Goal: Go to known website: Access a specific website the user already knows

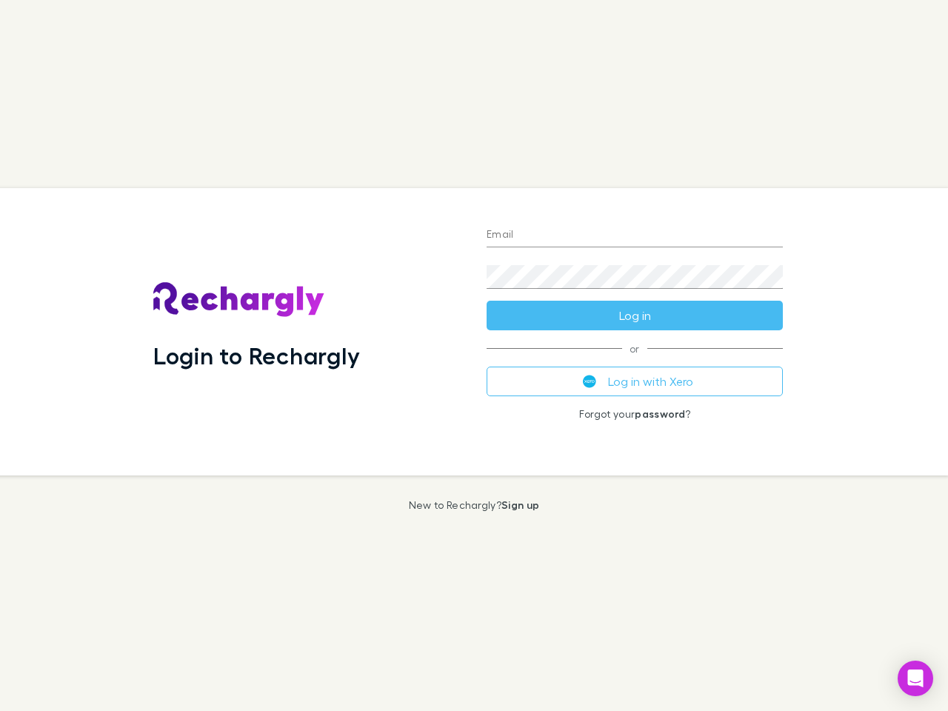
click at [474, 355] on div "Login to Rechargly" at bounding box center [307, 331] width 333 height 287
click at [635, 236] on input "Email" at bounding box center [635, 236] width 296 height 24
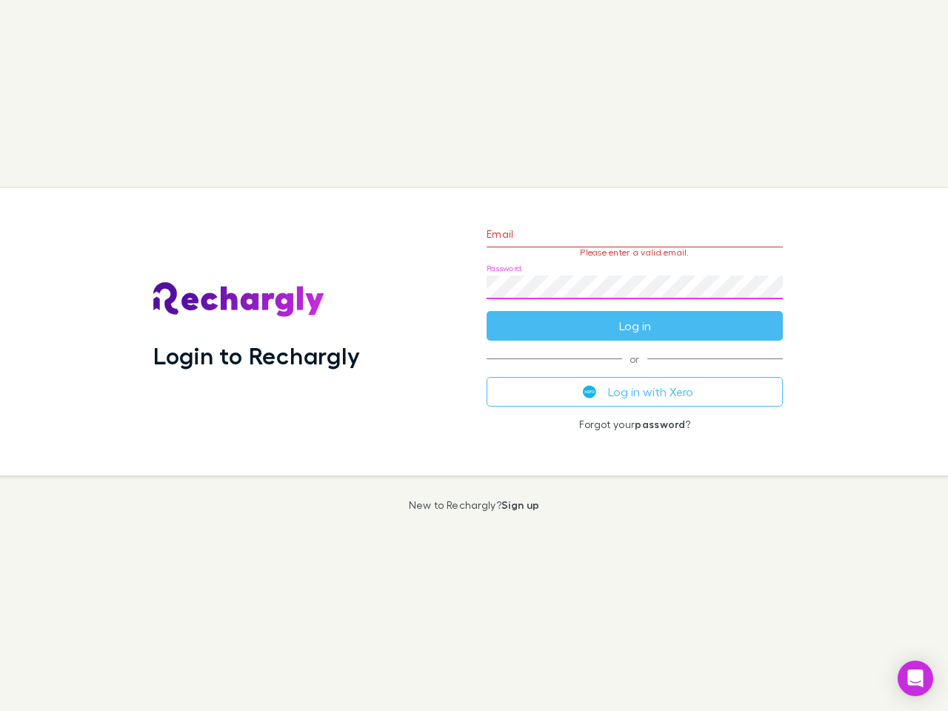
click at [635, 315] on form "Email Please enter a valid email. Password Log in" at bounding box center [635, 276] width 296 height 129
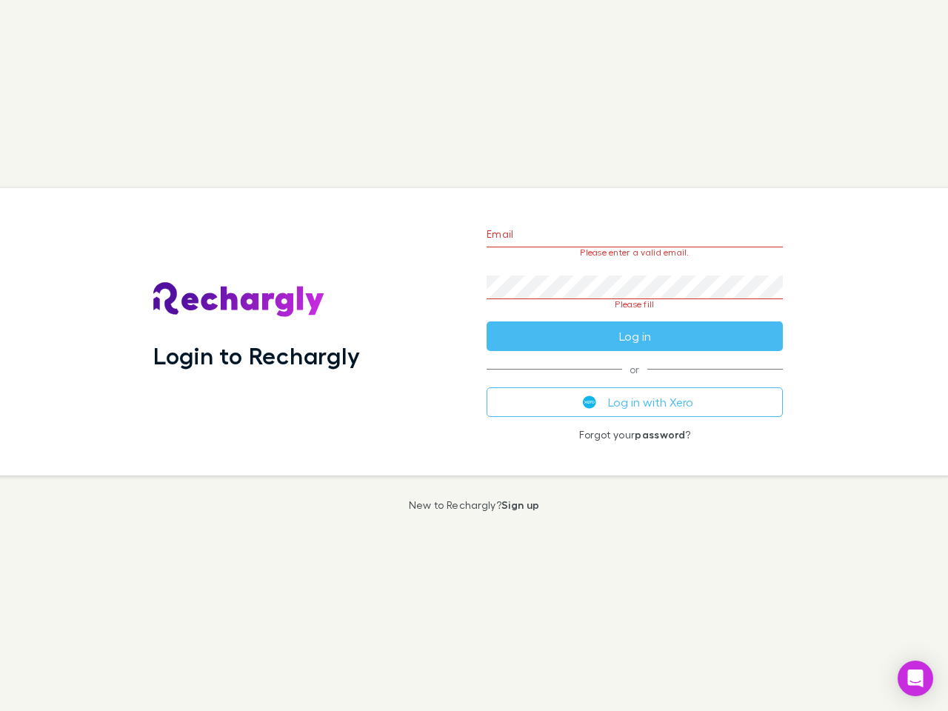
click at [635, 381] on div "Email Please enter a valid email. Password Please fill Log in or Log in with Xe…" at bounding box center [635, 331] width 320 height 287
click at [915, 678] on icon "Open Intercom Messenger" at bounding box center [916, 678] width 16 height 18
